Goal: Task Accomplishment & Management: Manage account settings

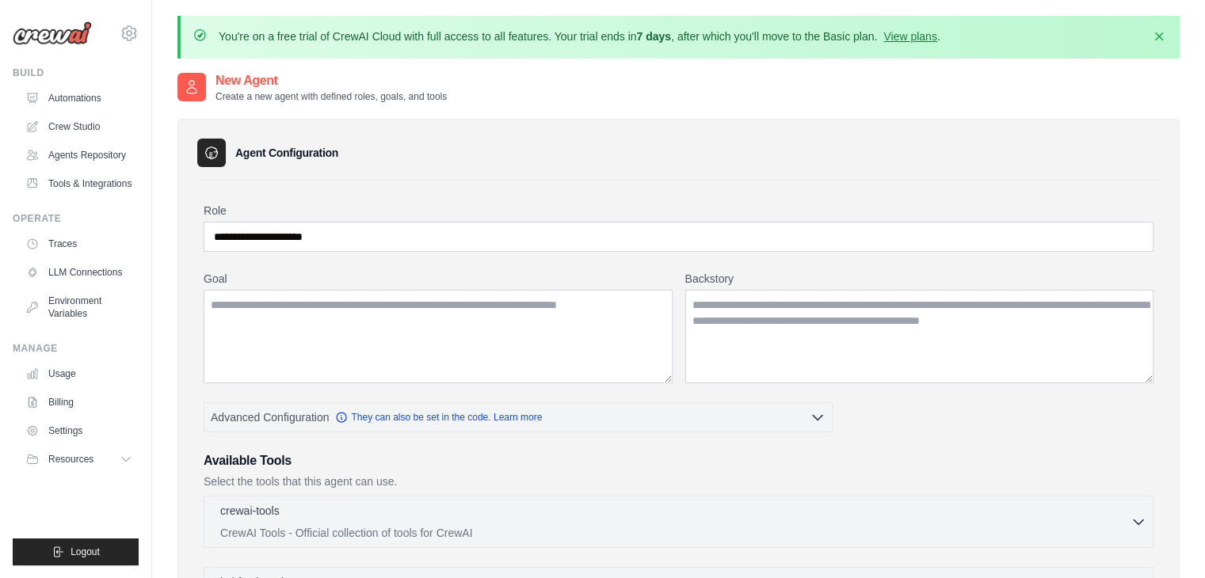
type input "**********"
click at [338, 311] on textarea "Goal" at bounding box center [438, 336] width 469 height 93
type textarea "**********"
click at [700, 300] on textarea "Backstory" at bounding box center [919, 336] width 469 height 93
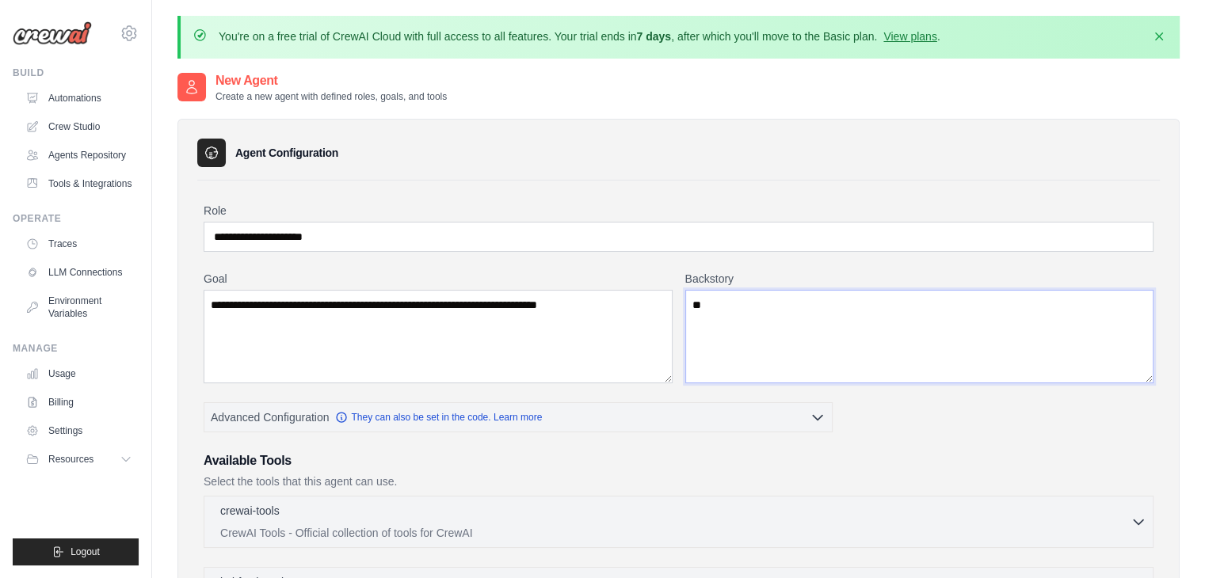
type textarea "*"
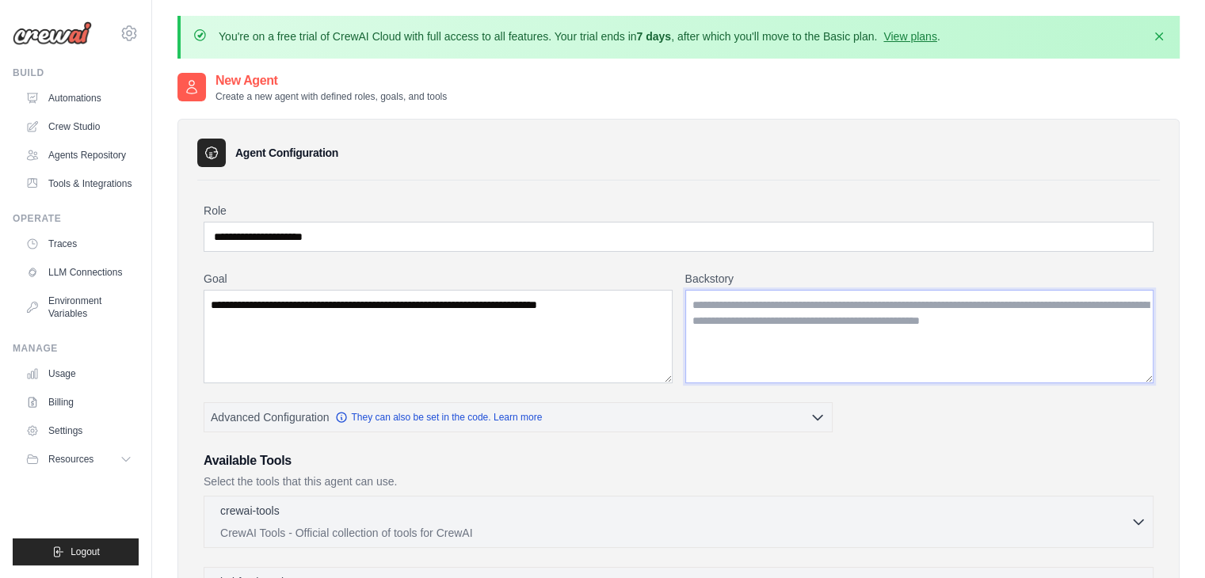
drag, startPoint x: 736, startPoint y: 303, endPoint x: 797, endPoint y: 318, distance: 62.6
click at [797, 318] on textarea "Backstory" at bounding box center [919, 336] width 469 height 93
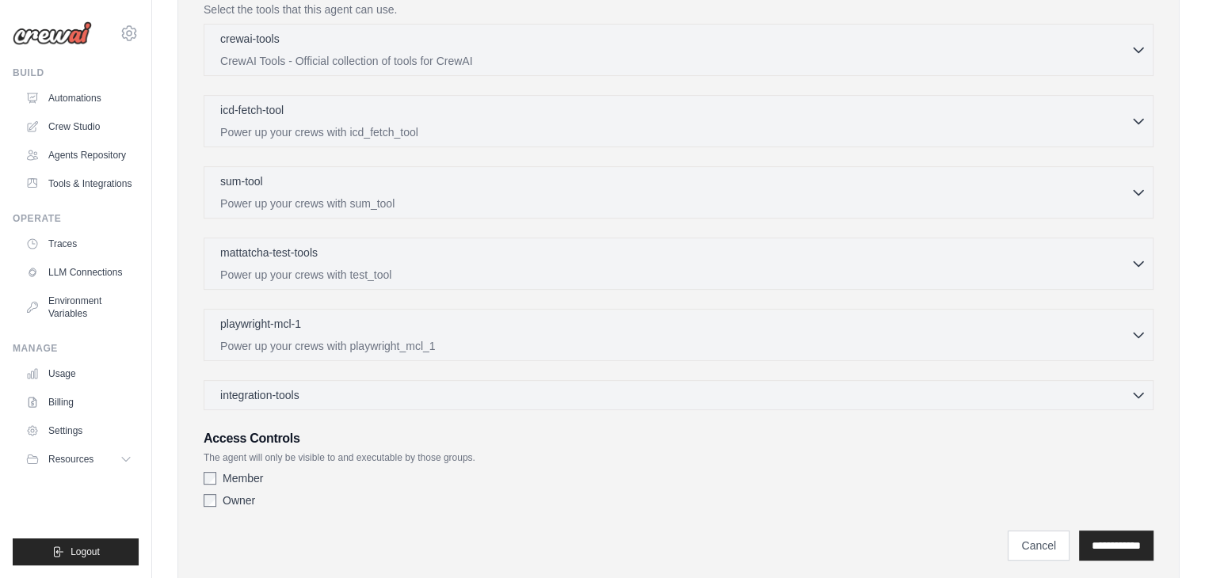
scroll to position [475, 0]
type textarea "**********"
click at [1103, 529] on input "**********" at bounding box center [1116, 543] width 74 height 30
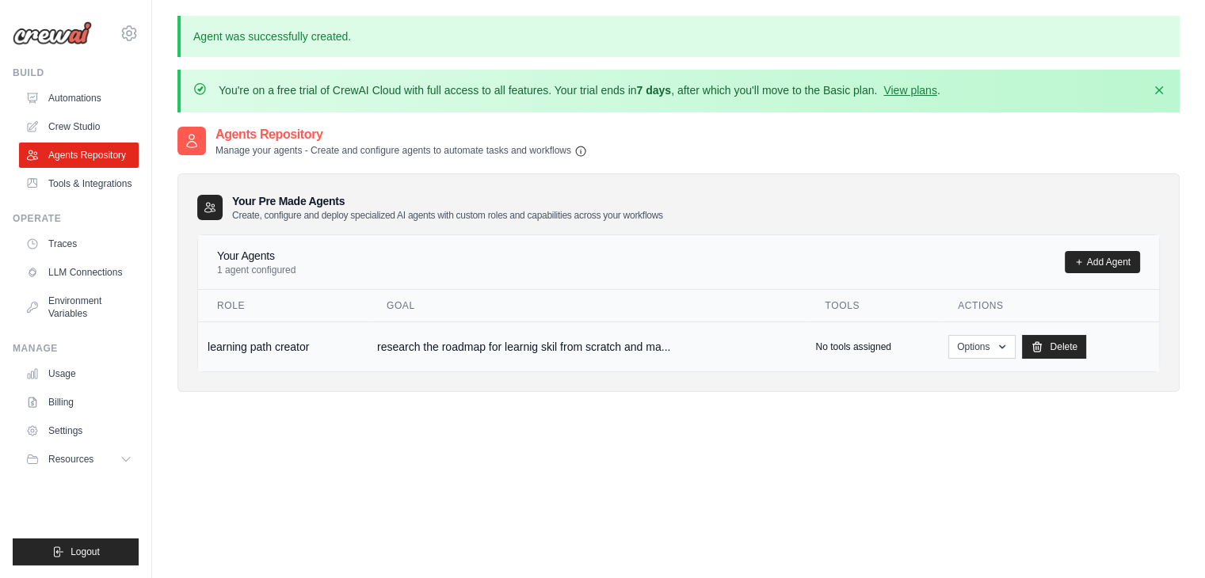
click at [677, 349] on td "research the roadmap for learnig skil from scratch and ma..." at bounding box center [587, 347] width 439 height 50
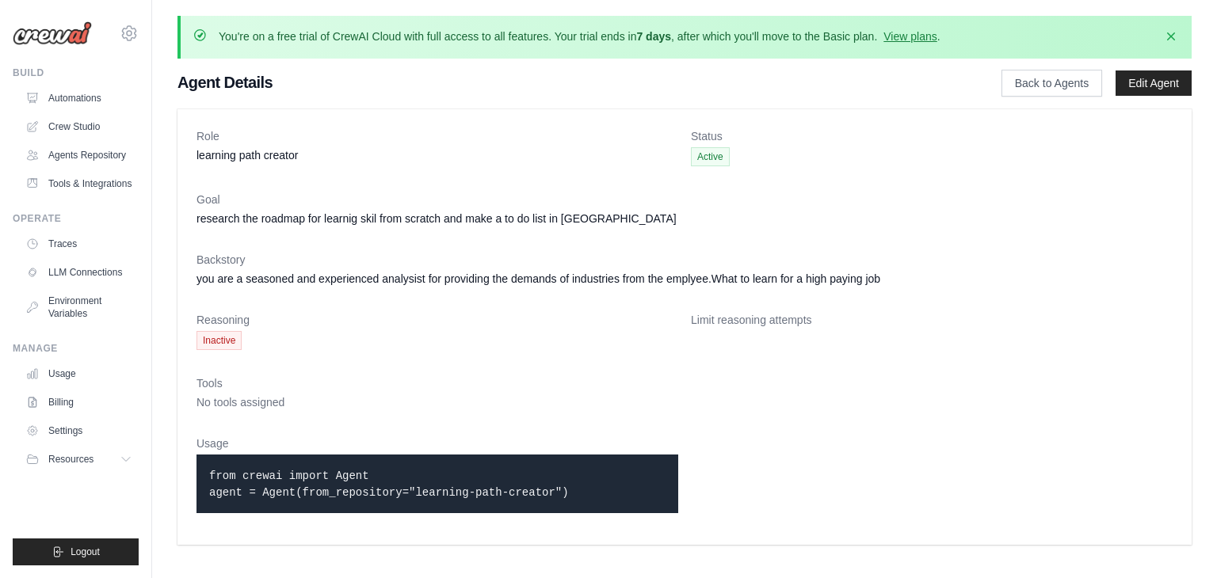
click at [367, 385] on dt "Tools" at bounding box center [684, 384] width 976 height 16
click at [780, 375] on dl "Role learning path creator Status Active Goal research the roadmap for learnig …" at bounding box center [684, 327] width 976 height 398
click at [280, 261] on dt "Backstory" at bounding box center [684, 260] width 976 height 16
click at [1142, 89] on link "Edit Agent" at bounding box center [1153, 83] width 76 height 25
click at [1135, 86] on link "Edit Agent" at bounding box center [1153, 83] width 76 height 25
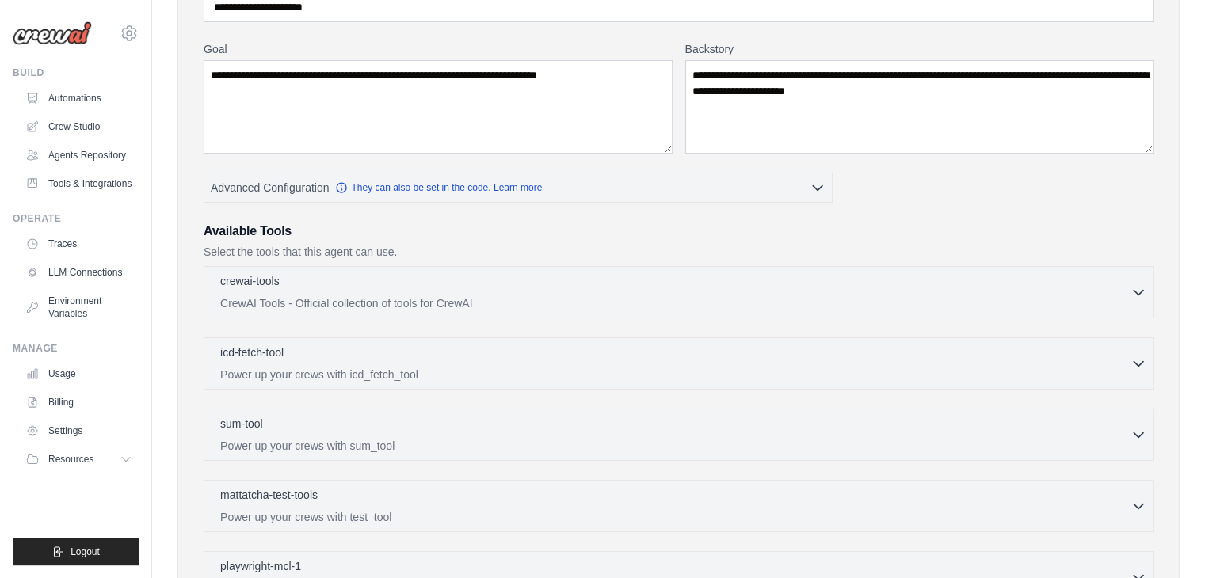
scroll to position [254, 0]
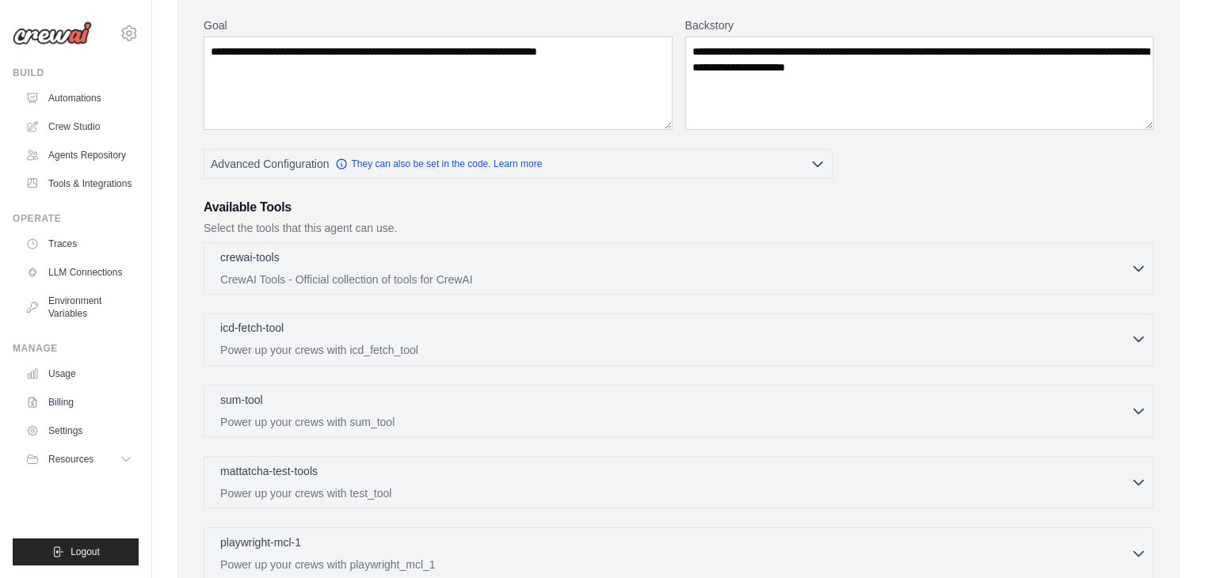
click at [339, 331] on div "icd-fetch-tool 0 selected" at bounding box center [675, 329] width 910 height 19
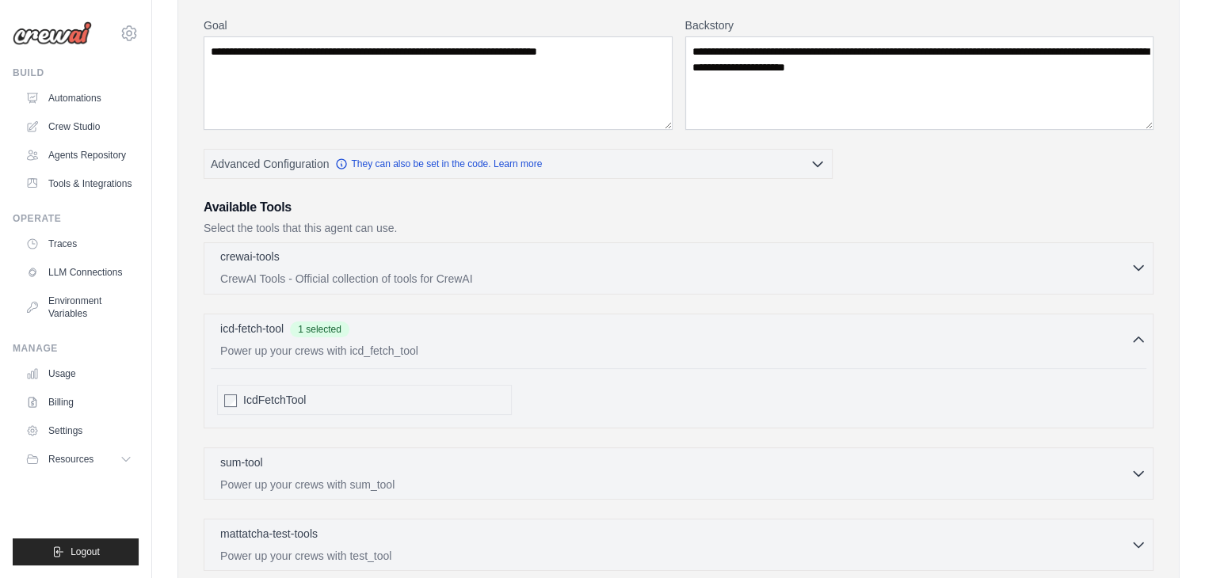
click at [286, 283] on p "CrewAI Tools - Official collection of tools for CrewAI" at bounding box center [675, 279] width 910 height 16
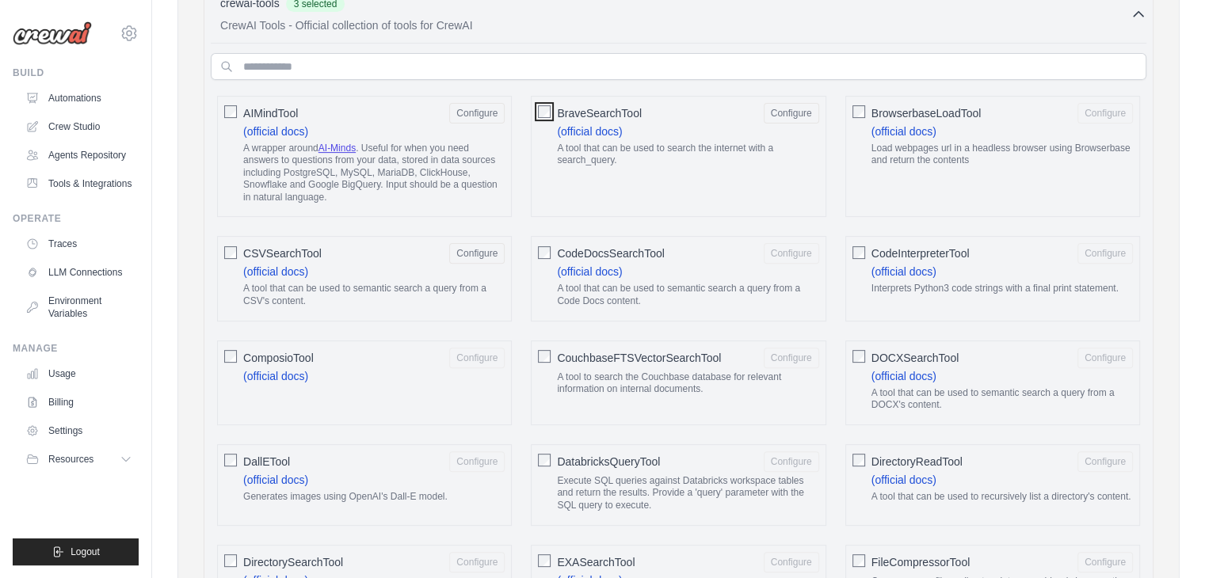
scroll to position [507, 0]
click at [454, 63] on input "text" at bounding box center [679, 67] width 936 height 27
type input "*"
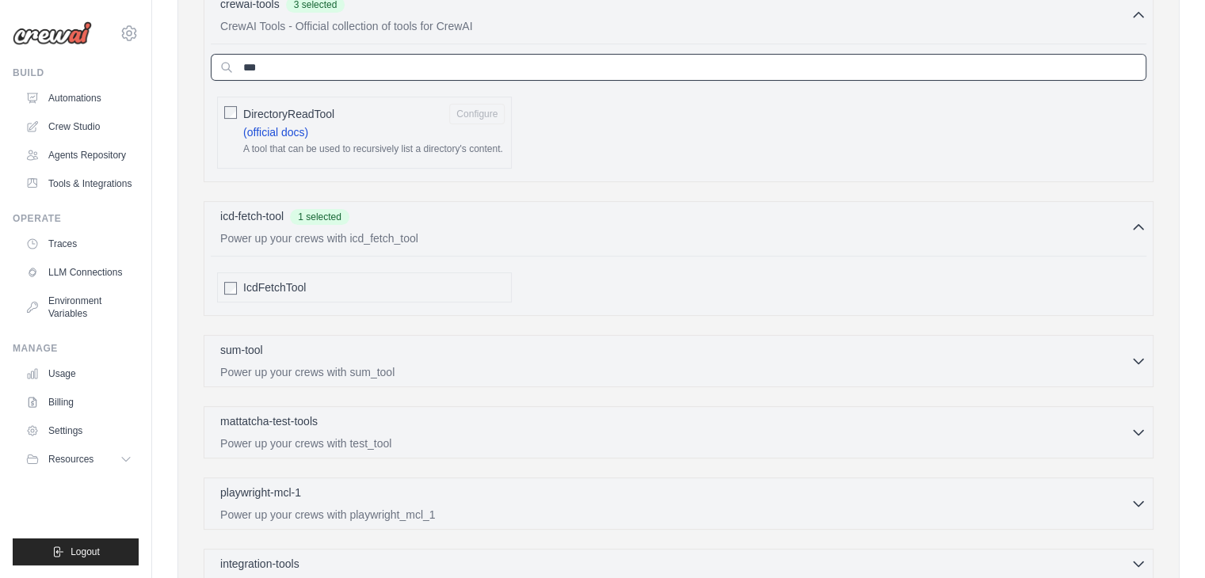
type input "***"
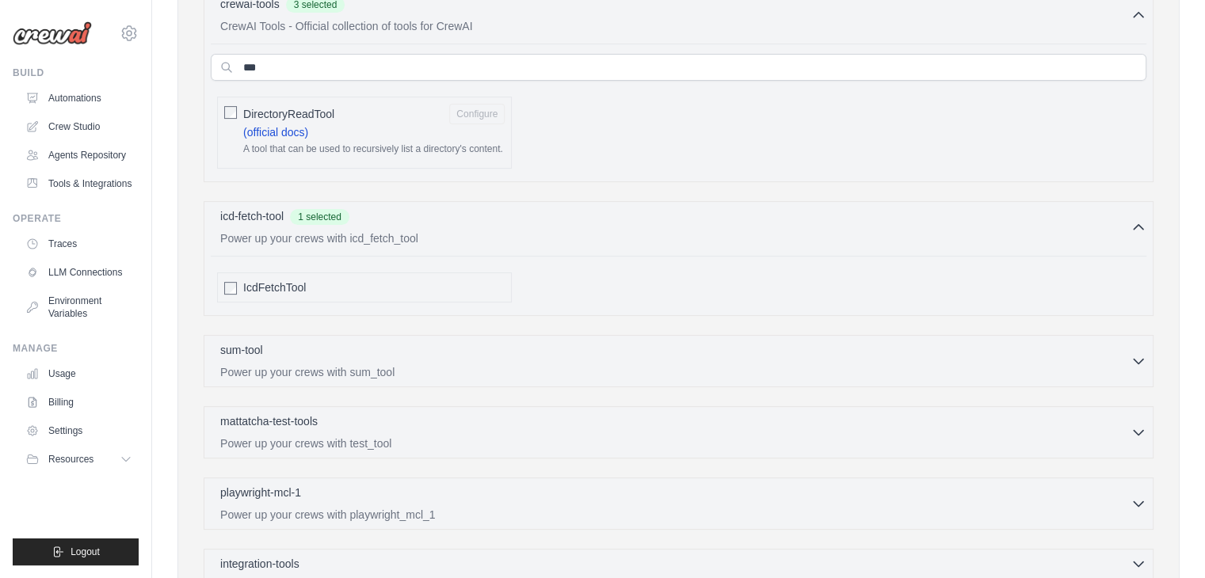
click at [224, 104] on div at bounding box center [230, 112] width 13 height 16
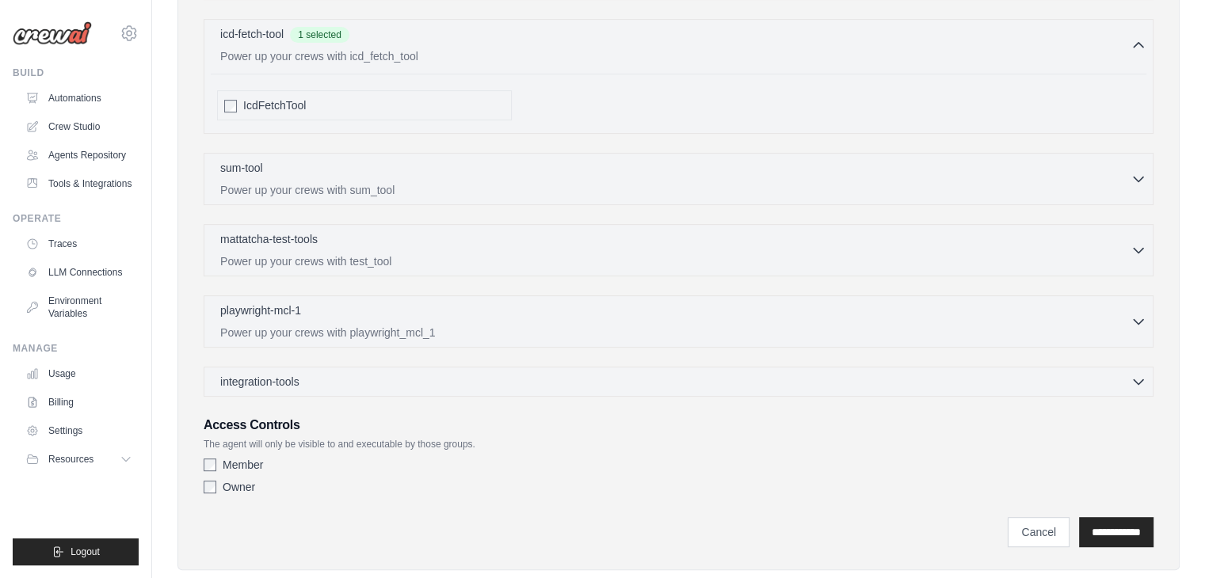
scroll to position [697, 0]
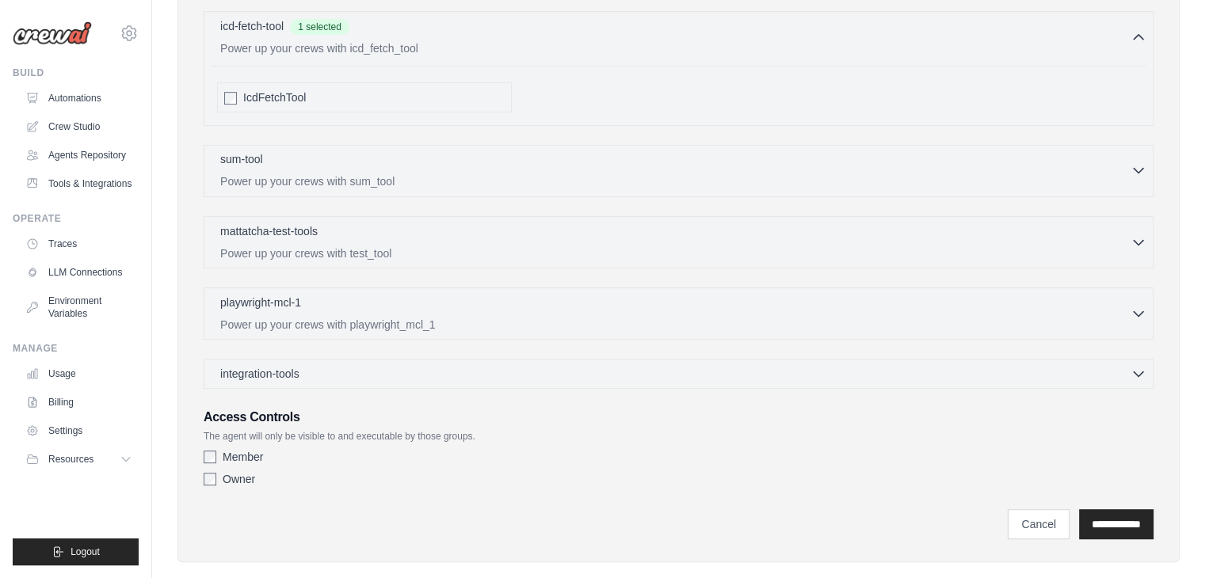
click at [265, 154] on div "sum-tool 0 selected" at bounding box center [675, 160] width 910 height 19
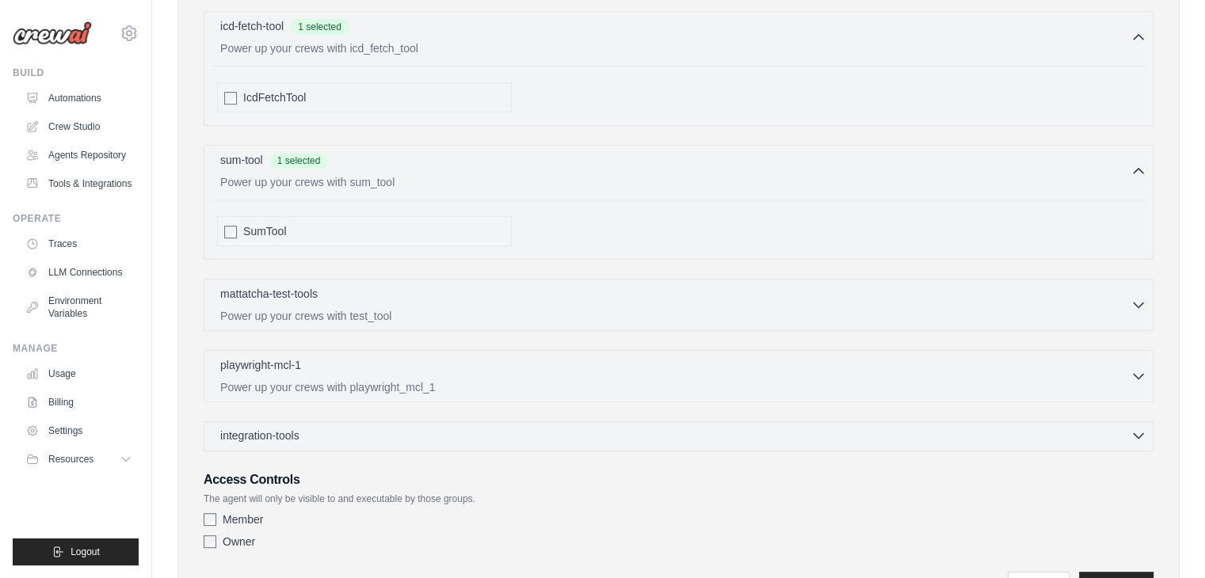
click at [317, 428] on div "integration-tools 0 selected" at bounding box center [683, 436] width 926 height 16
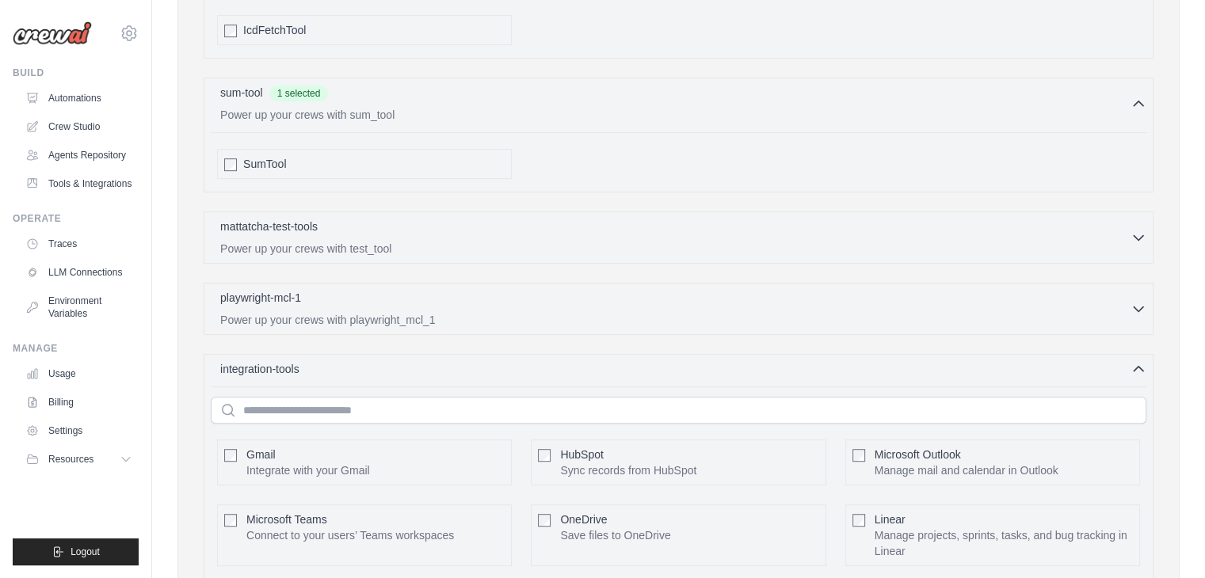
scroll to position [792, 0]
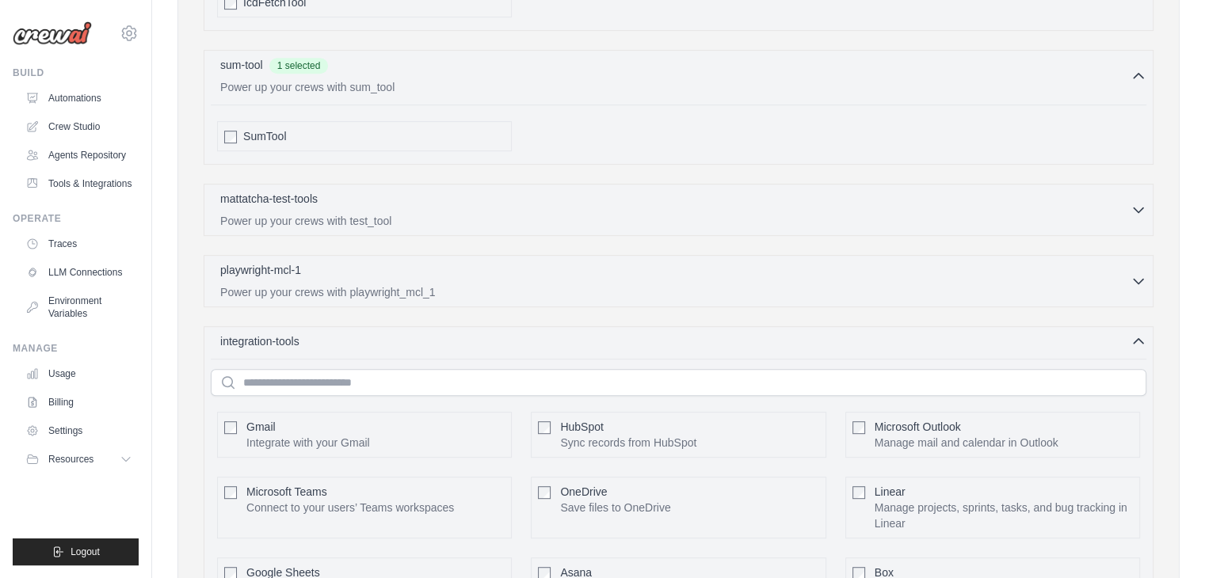
click at [226, 432] on div "Gmail Integrate with your Gmail Configure" at bounding box center [364, 435] width 295 height 46
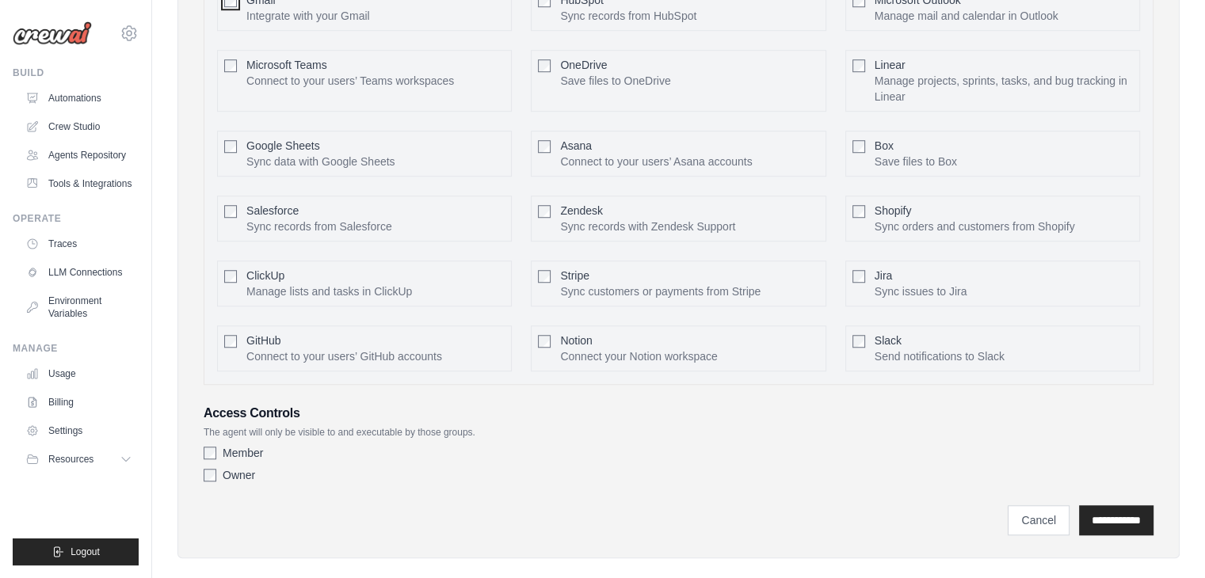
scroll to position [1233, 0]
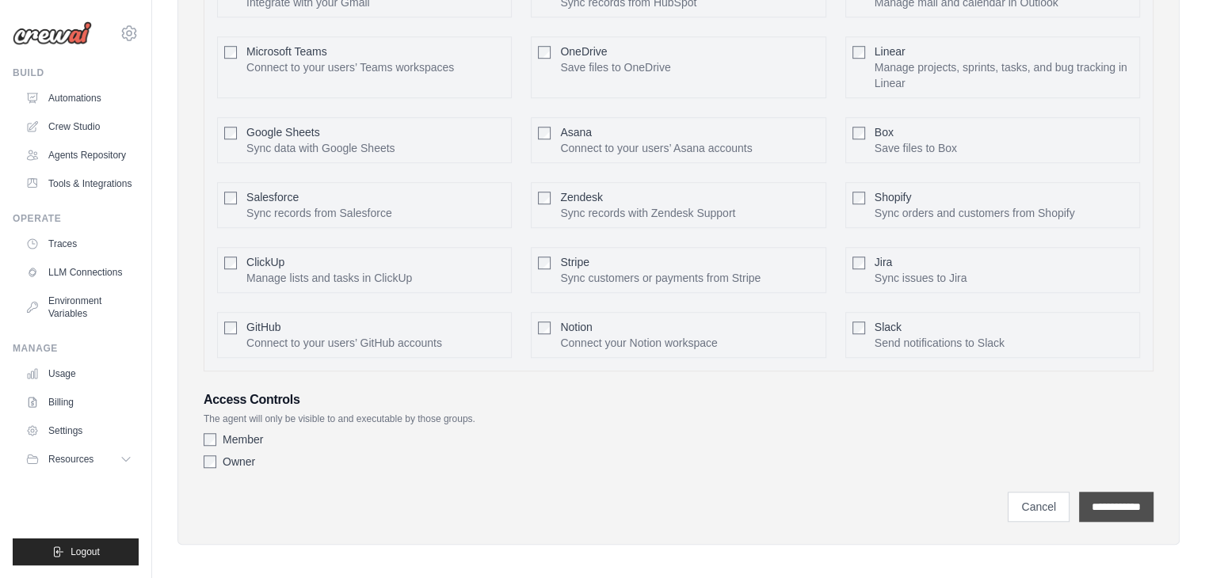
click at [1100, 495] on input "**********" at bounding box center [1116, 507] width 74 height 30
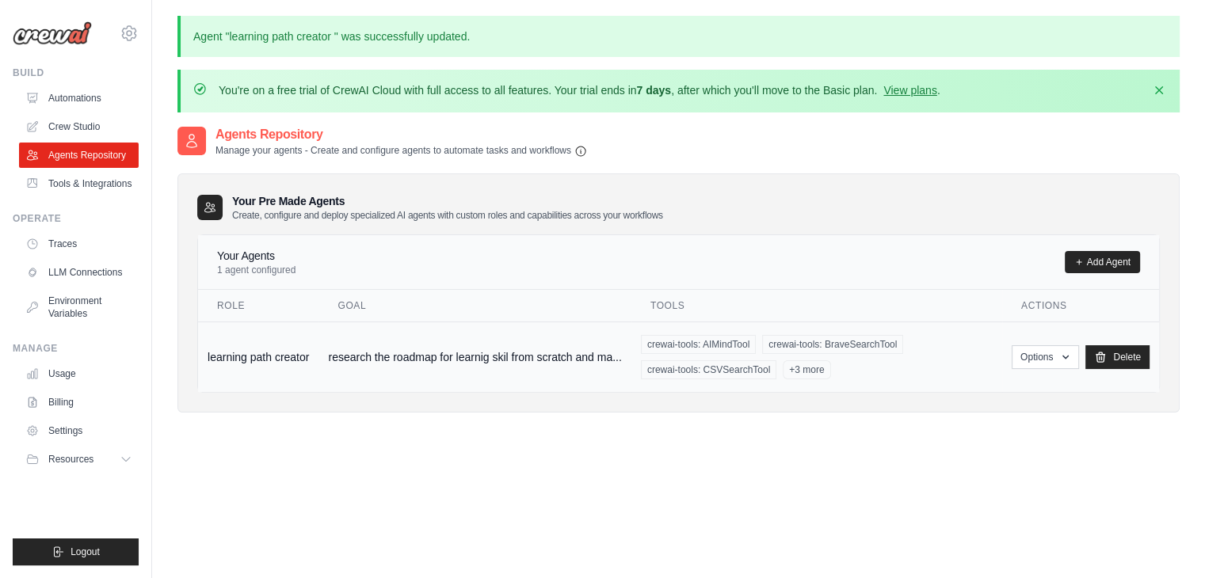
click at [897, 349] on span "crewai-tools: BraveSearchTool" at bounding box center [832, 344] width 141 height 19
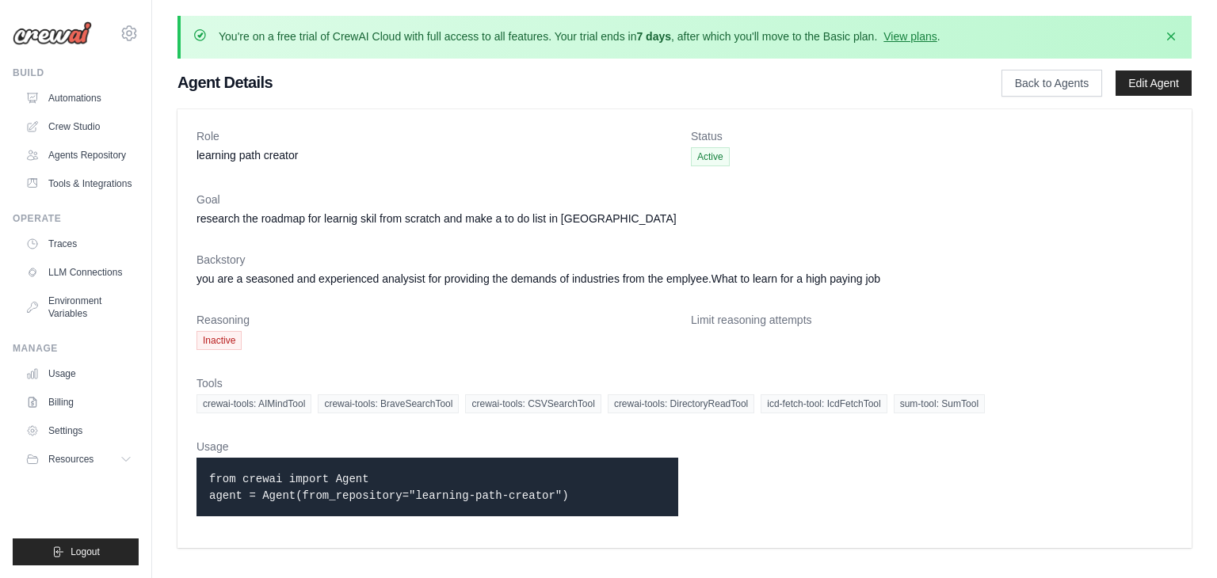
click at [746, 422] on dl "Role learning path creator Status Active Goal research the roadmap for learnig …" at bounding box center [684, 328] width 976 height 401
